Goal: Navigation & Orientation: Find specific page/section

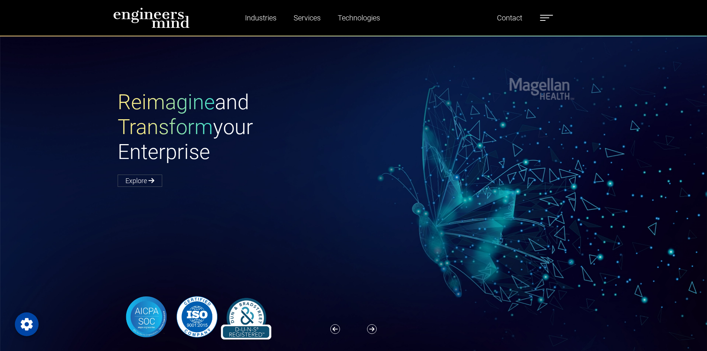
click at [553, 16] on label at bounding box center [546, 18] width 13 height 10
